Goal: Task Accomplishment & Management: Manage account settings

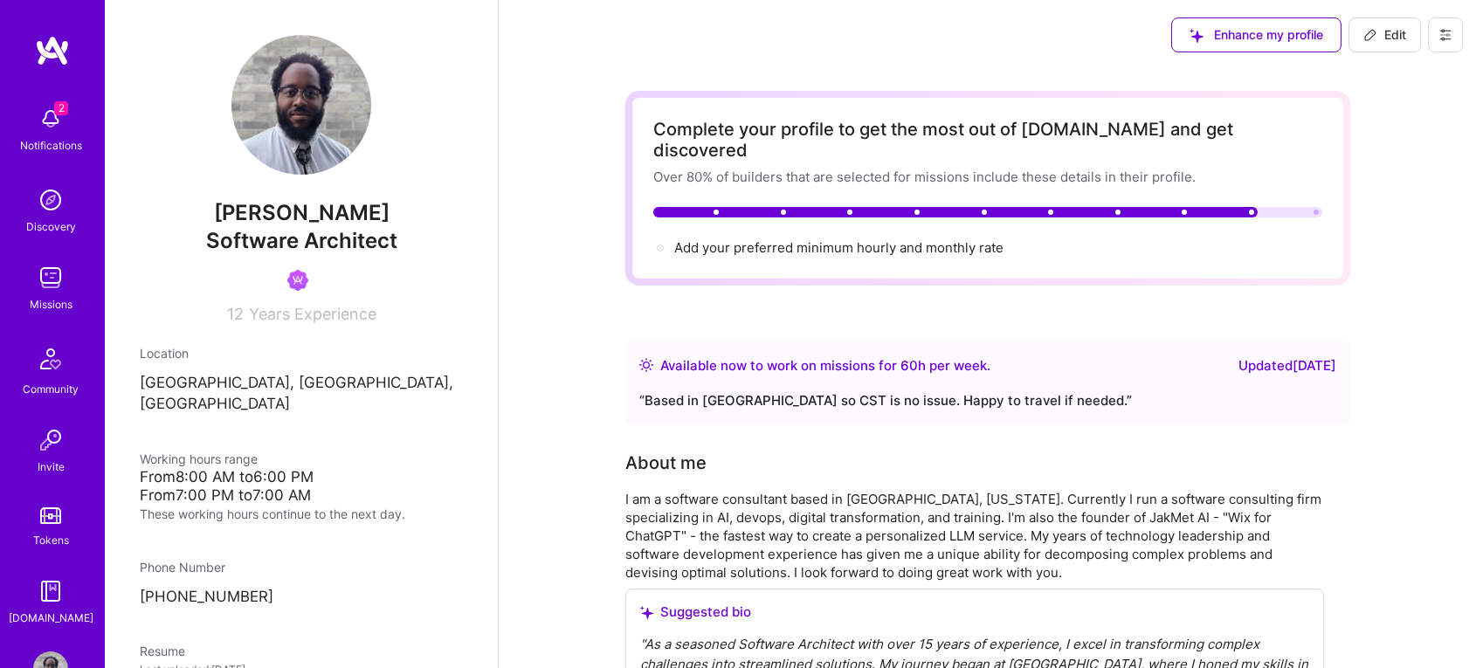
scroll to position [53, 0]
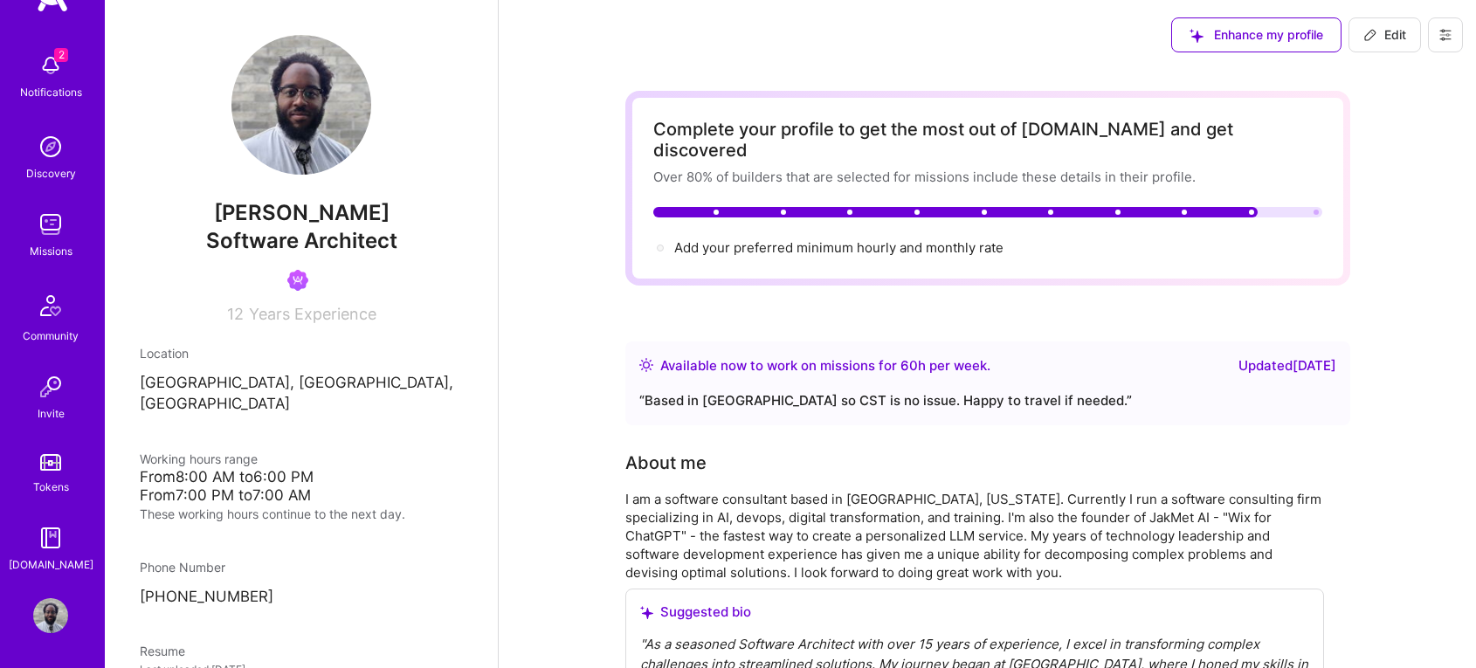
click at [46, 609] on img at bounding box center [50, 615] width 35 height 35
click at [1450, 39] on icon at bounding box center [1445, 35] width 14 height 14
click at [1400, 160] on button "Log Out" at bounding box center [1397, 163] width 131 height 45
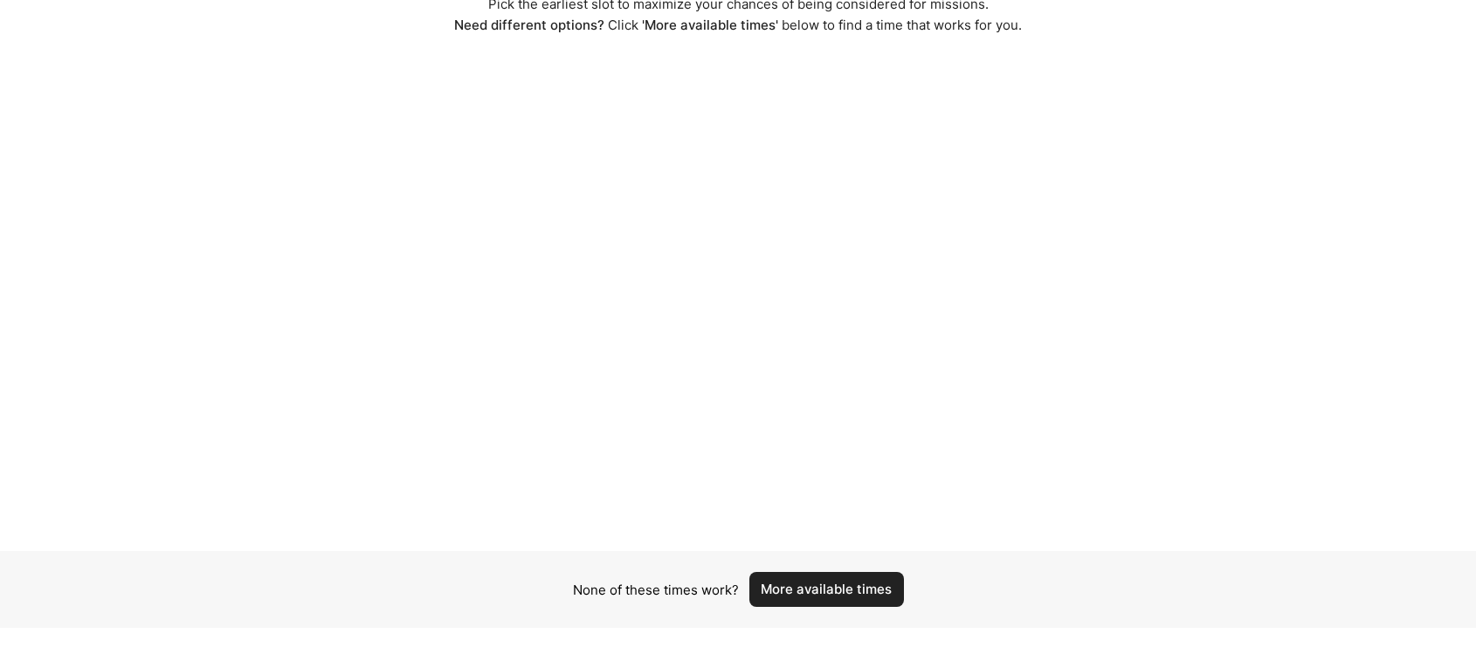
scroll to position [134, 0]
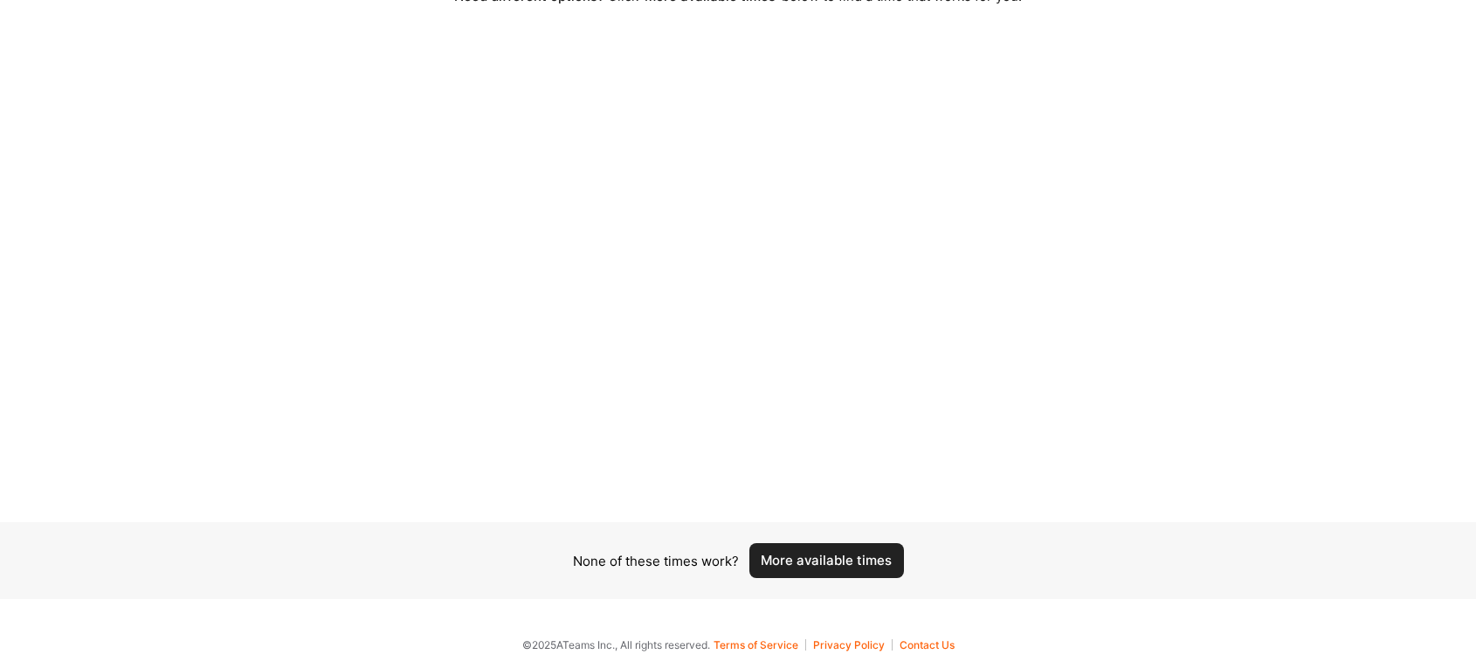
click at [803, 564] on button "More available times" at bounding box center [826, 560] width 155 height 35
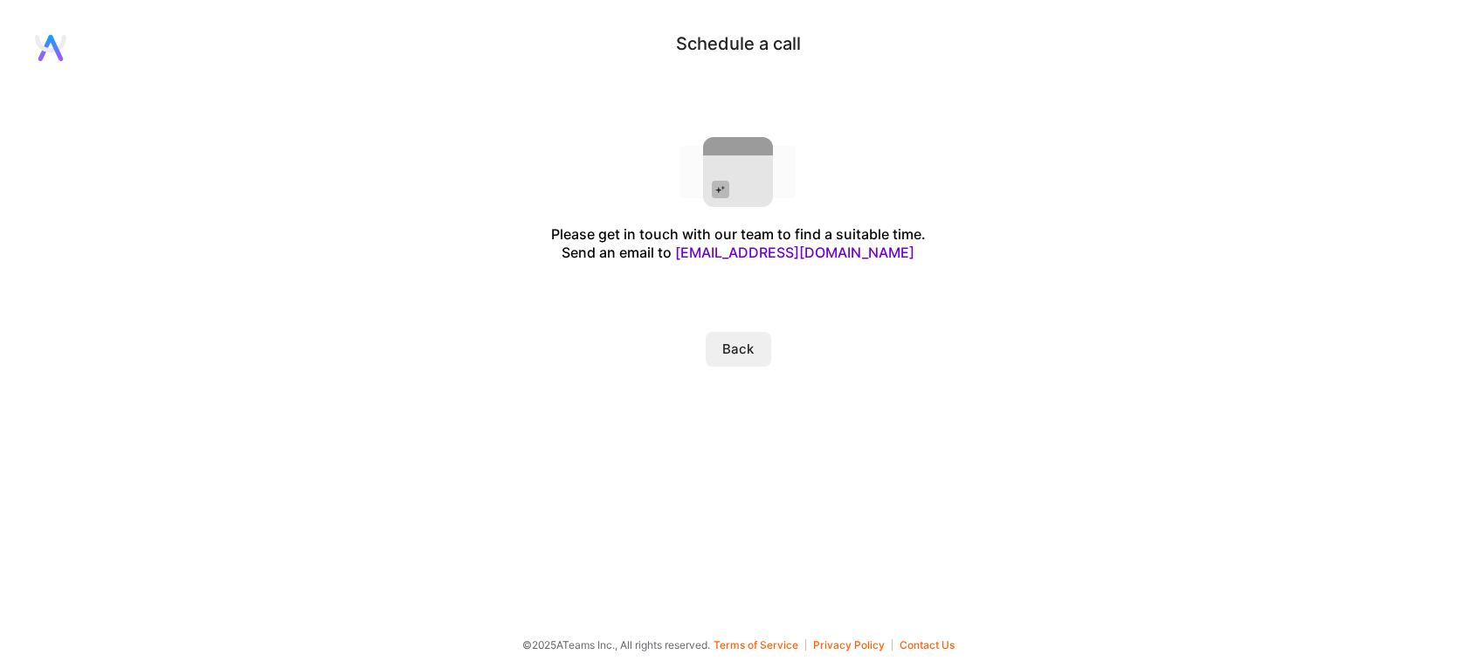
scroll to position [0, 0]
click at [728, 346] on button "Back" at bounding box center [738, 349] width 65 height 35
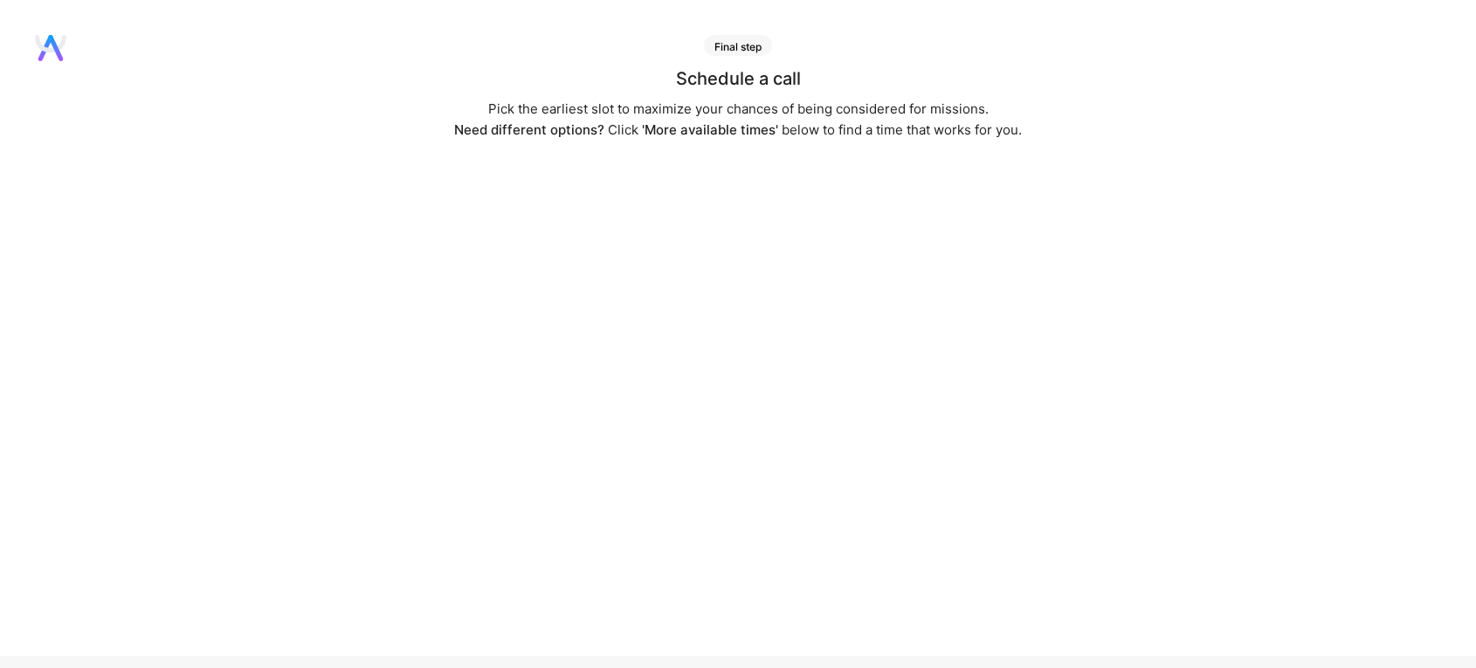
scroll to position [134, 0]
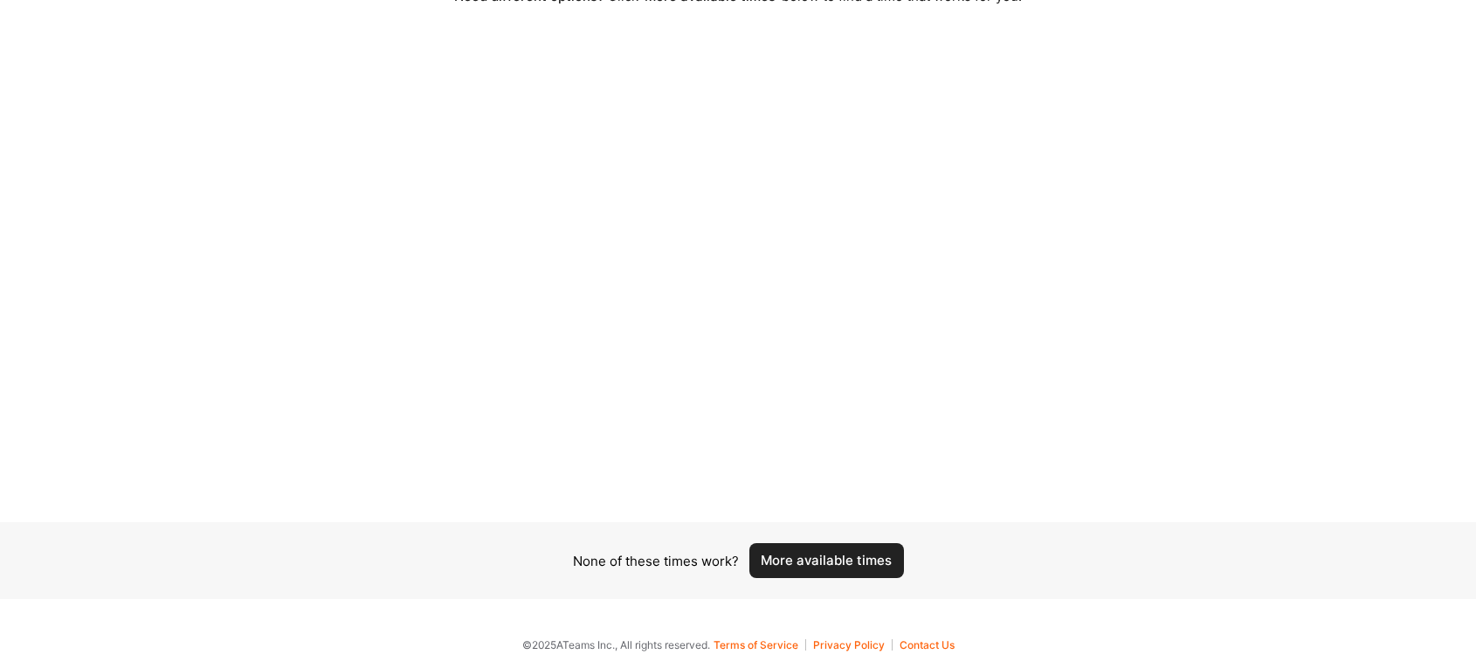
click at [806, 568] on button "More available times" at bounding box center [826, 560] width 155 height 35
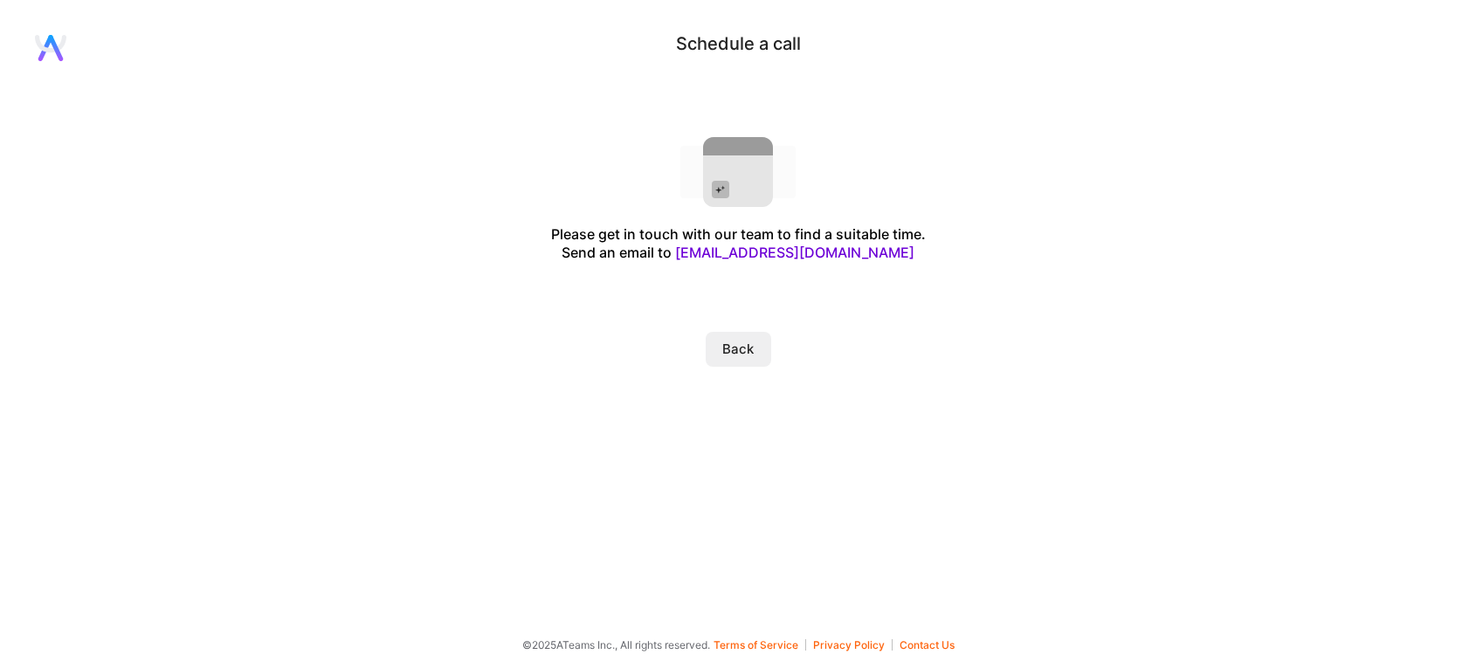
click at [733, 354] on button "Back" at bounding box center [738, 349] width 65 height 35
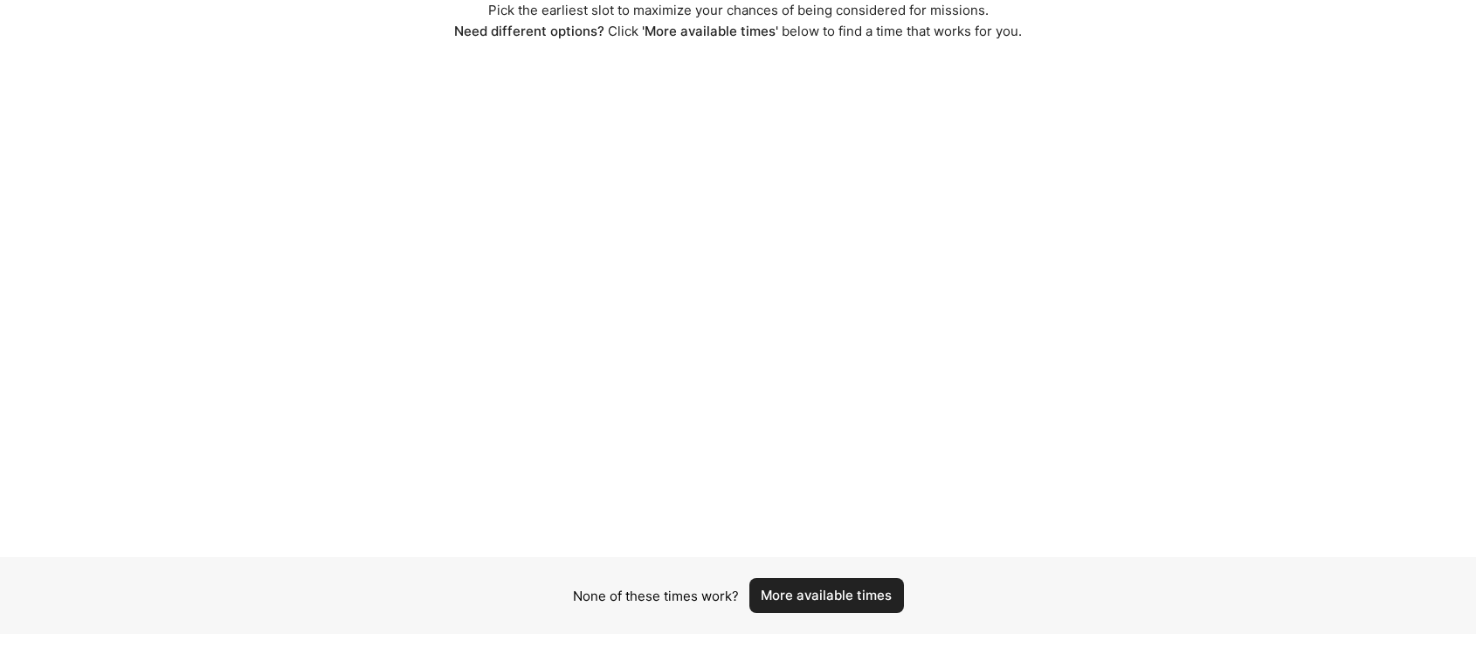
scroll to position [134, 0]
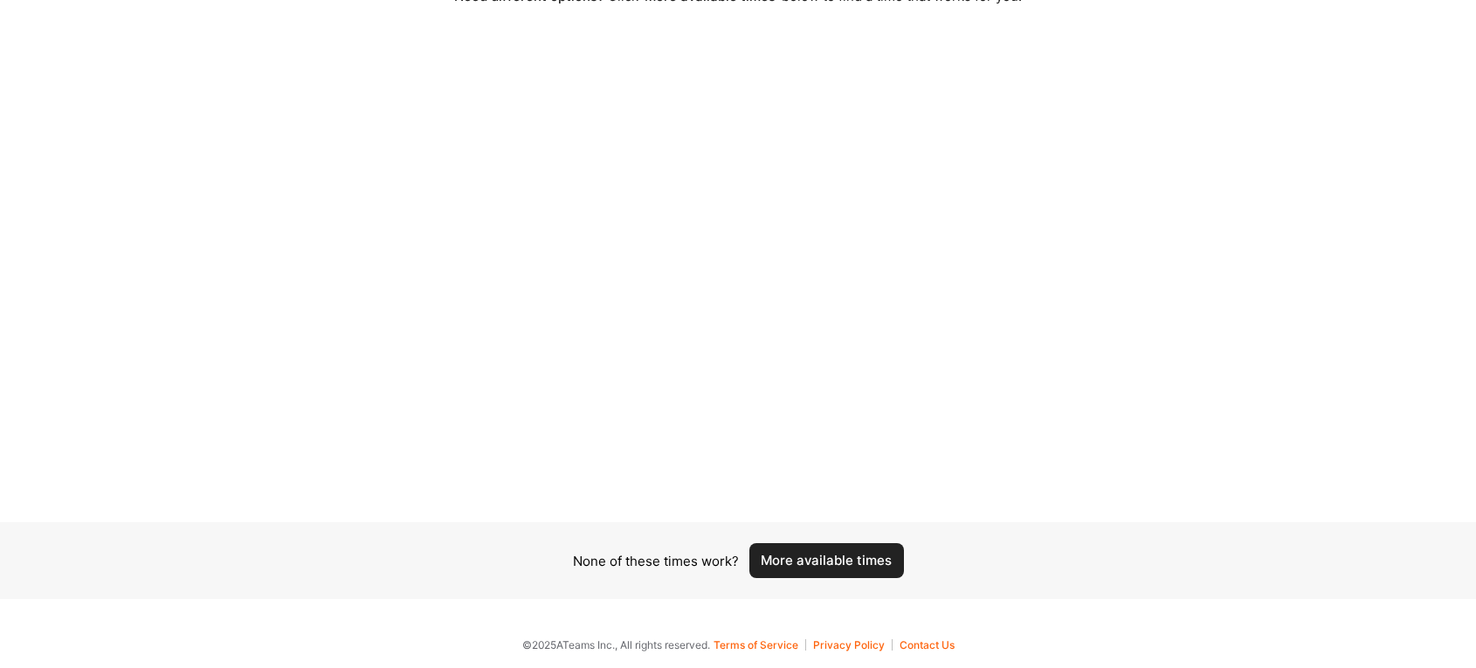
click at [838, 551] on button "More available times" at bounding box center [826, 560] width 155 height 35
